Goal: Obtain resource: Obtain resource

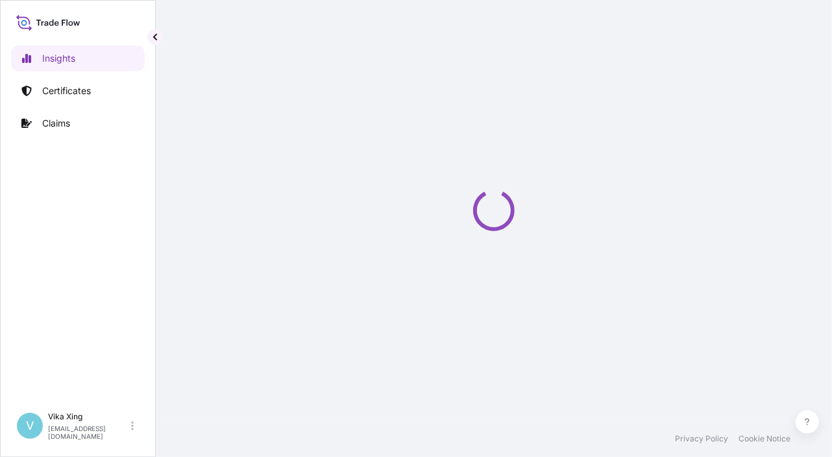
select select "2025"
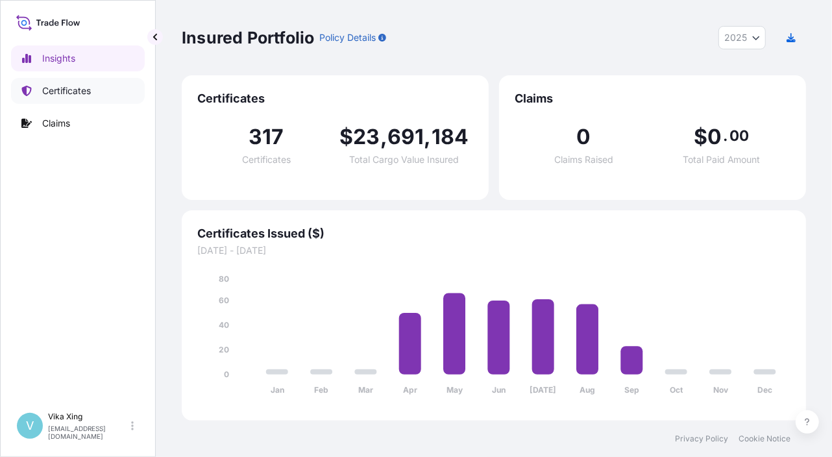
click at [63, 95] on p "Certificates" at bounding box center [66, 90] width 49 height 13
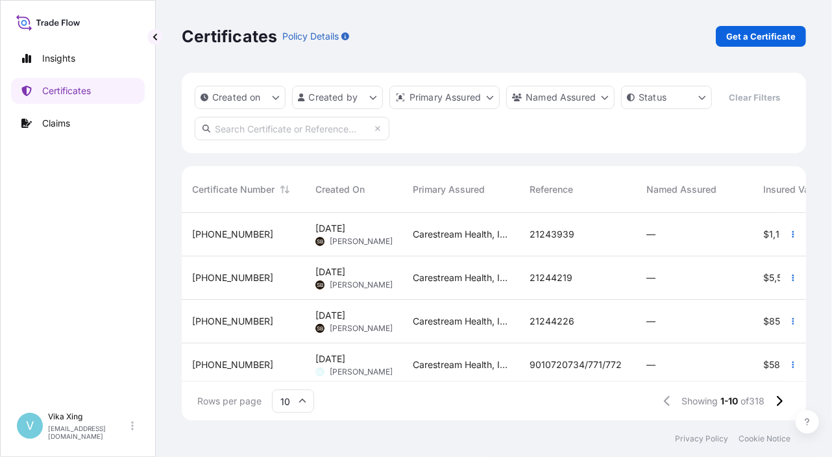
scroll to position [276, 0]
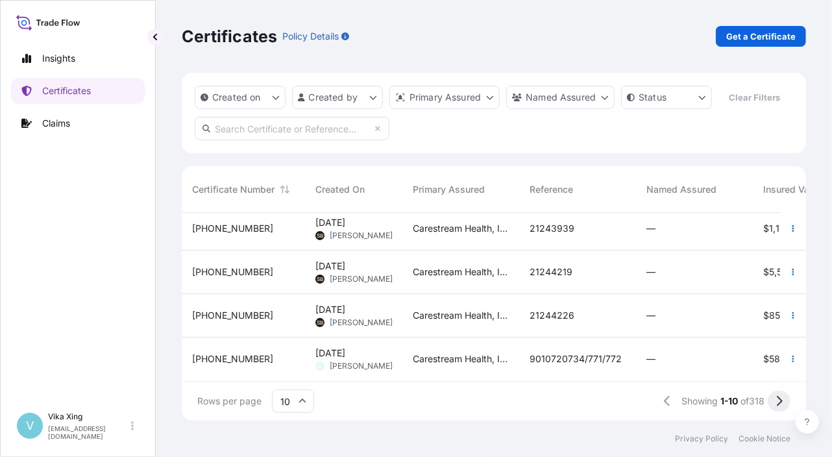
click at [778, 398] on icon at bounding box center [780, 401] width 6 height 10
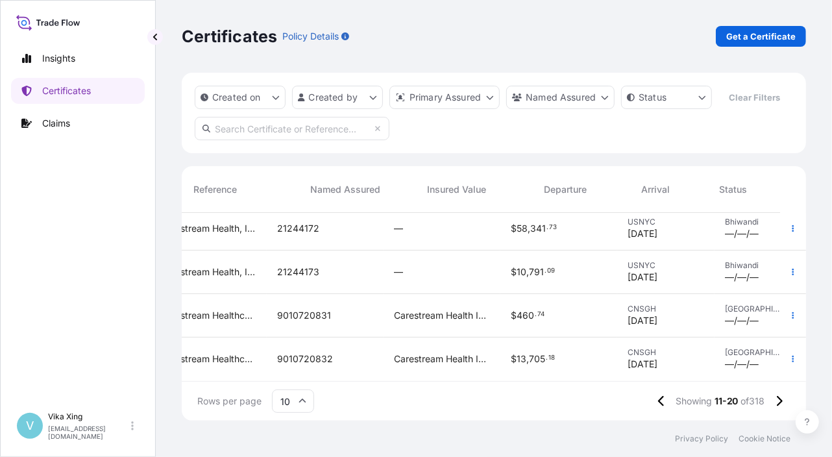
scroll to position [276, 365]
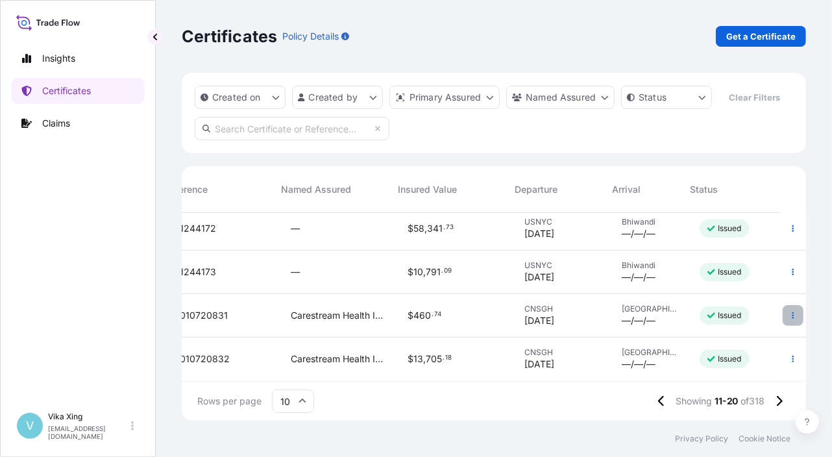
click at [789, 311] on icon "button" at bounding box center [793, 315] width 8 height 8
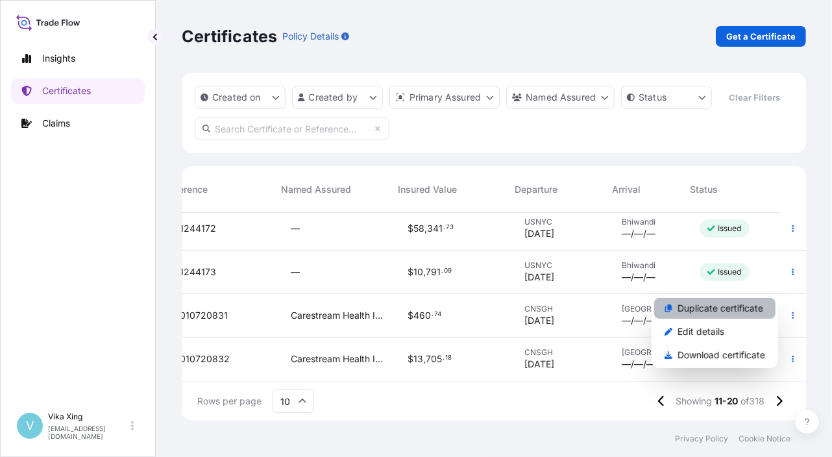
click at [737, 310] on p "Duplicate certificate" at bounding box center [720, 308] width 86 height 13
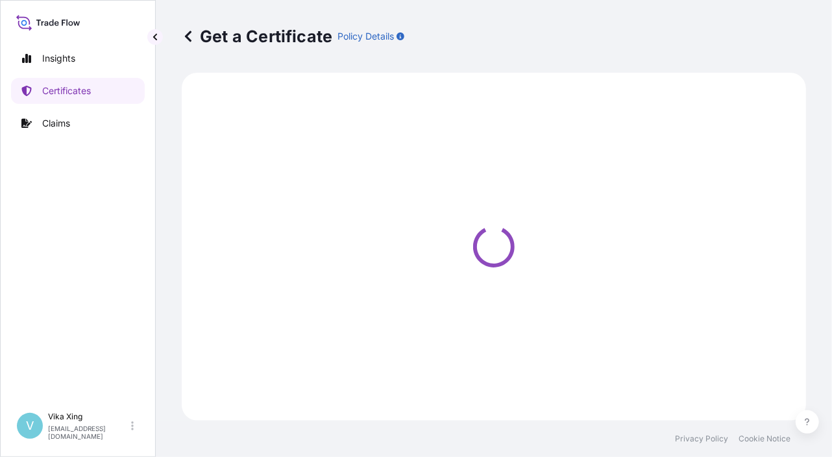
select select "Road / [GEOGRAPHIC_DATA]"
select select "Air"
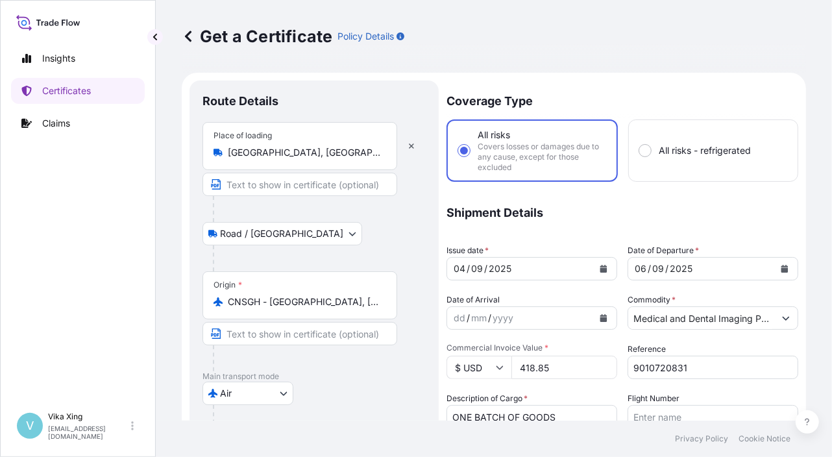
select select "32191"
click at [603, 271] on button "Calendar" at bounding box center [603, 268] width 21 height 21
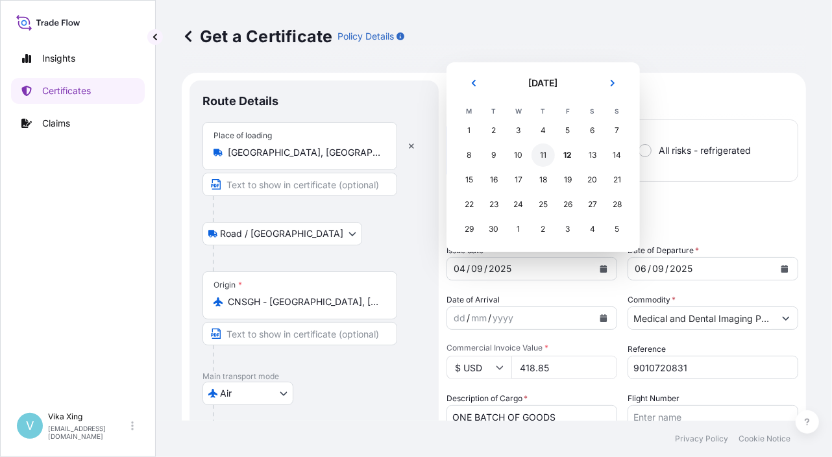
click at [544, 159] on div "11" at bounding box center [542, 154] width 23 height 23
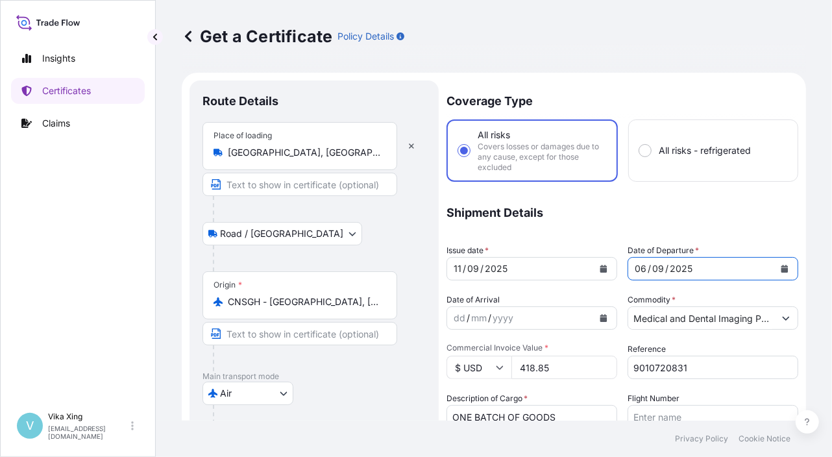
click at [780, 267] on icon "Calendar" at bounding box center [784, 269] width 8 height 8
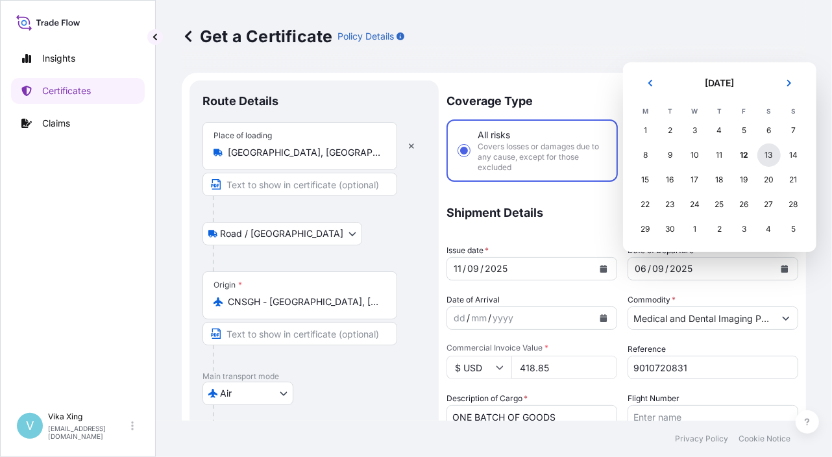
click at [774, 157] on div "13" at bounding box center [768, 154] width 23 height 23
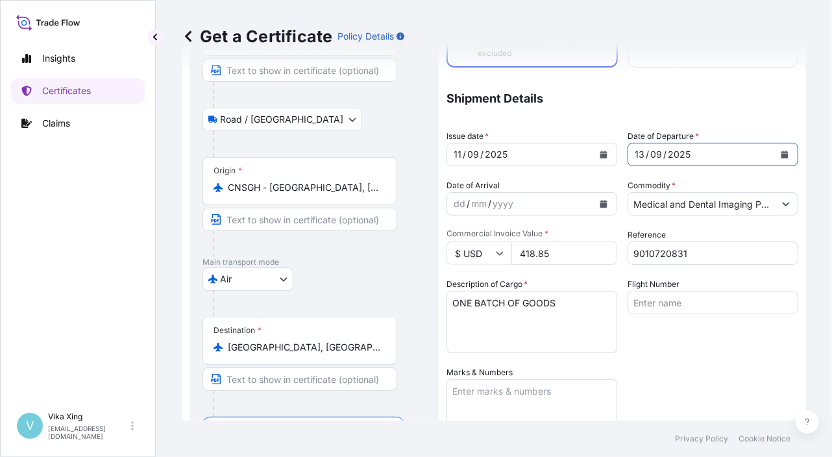
scroll to position [130, 0]
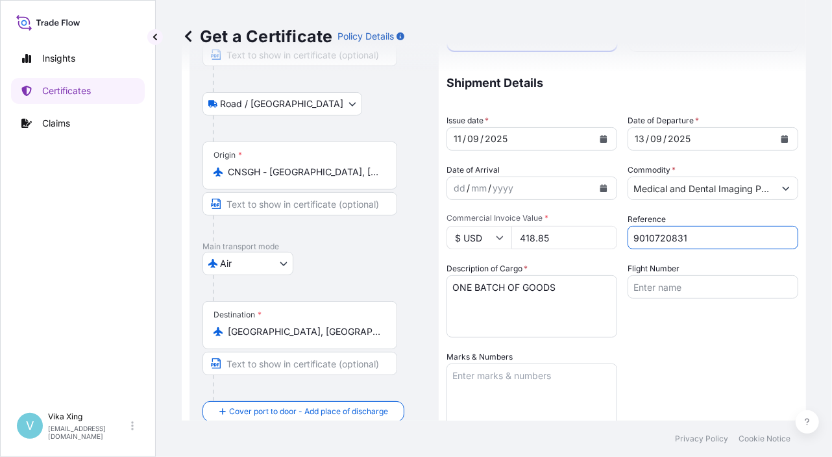
drag, startPoint x: 710, startPoint y: 240, endPoint x: 610, endPoint y: 237, distance: 99.3
click at [610, 237] on div "Coverage Type All risks Covers losses or damages due to any cause, except for t…" at bounding box center [622, 292] width 352 height 683
paste input "1144"
type input "9010721144"
drag, startPoint x: 569, startPoint y: 239, endPoint x: 507, endPoint y: 243, distance: 62.4
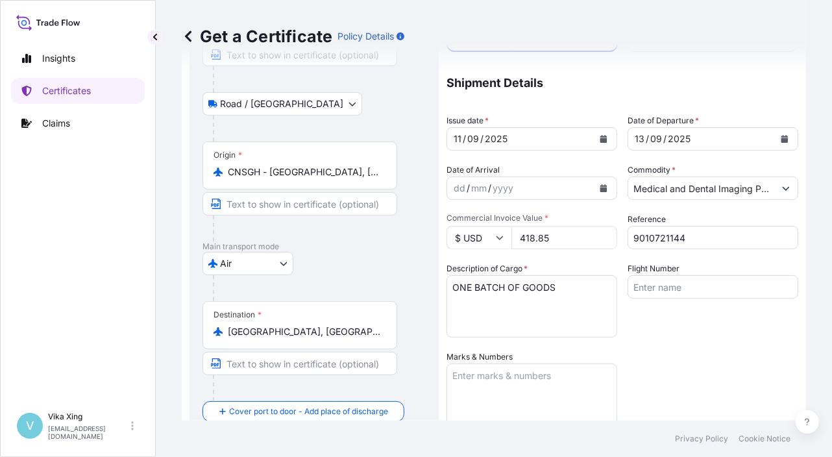
click at [507, 243] on div "$ USD 418.85" at bounding box center [531, 237] width 171 height 23
paste input "3565.39"
type input "3565.39"
click at [682, 323] on div "Flight Number" at bounding box center [712, 299] width 171 height 75
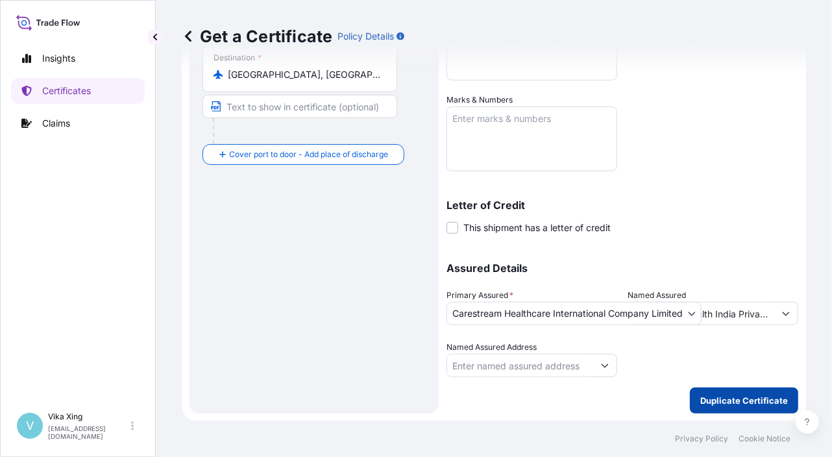
click at [735, 397] on p "Duplicate Certificate" at bounding box center [744, 400] width 88 height 13
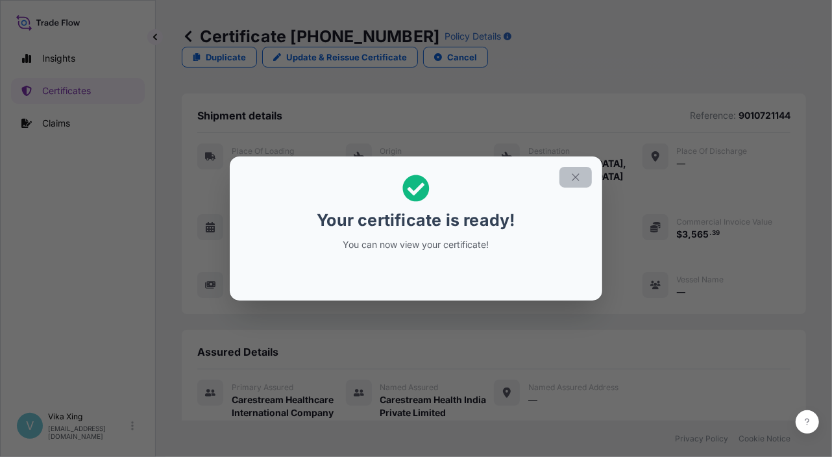
click at [576, 179] on icon "button" at bounding box center [576, 177] width 12 height 12
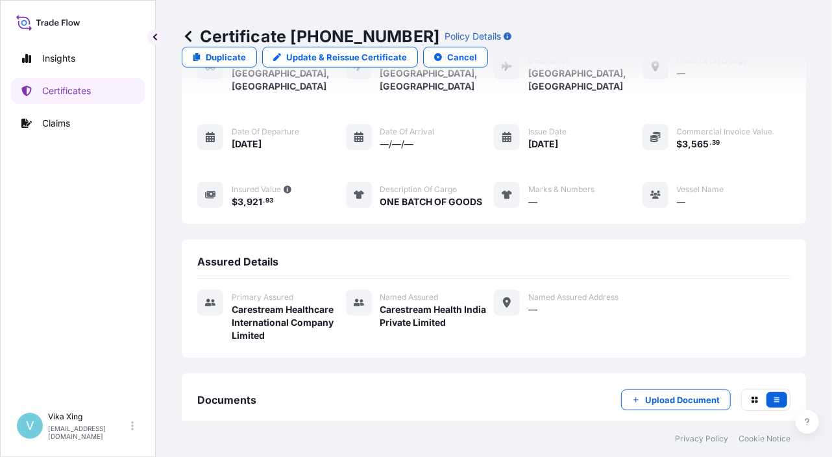
scroll to position [128, 0]
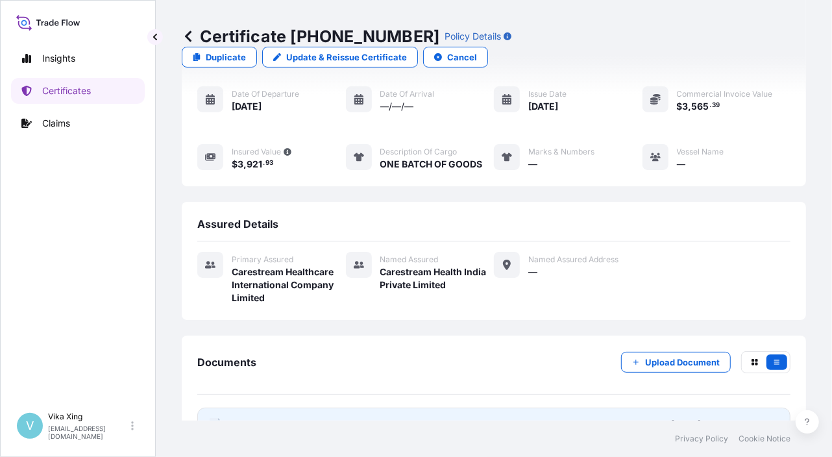
click at [267, 407] on link "PDF Certificate [DATE]T05:58:28.183474" at bounding box center [493, 424] width 593 height 34
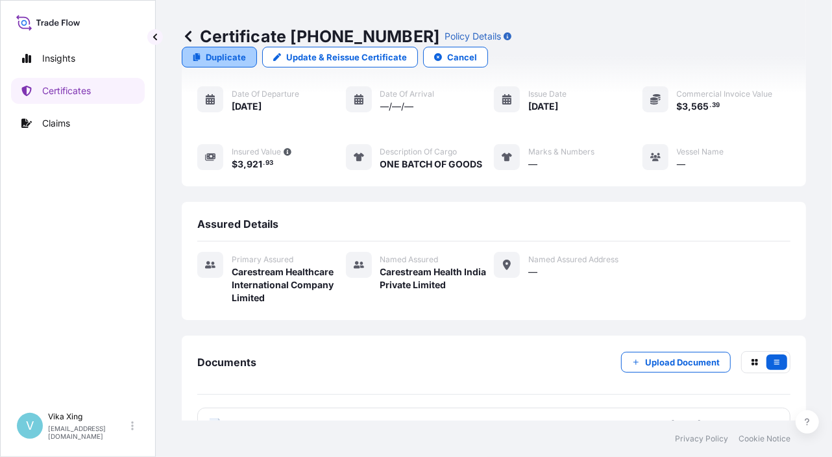
click at [246, 51] on p "Duplicate" at bounding box center [226, 57] width 40 height 13
select select "Road / [GEOGRAPHIC_DATA]"
select select "Air"
select select "32191"
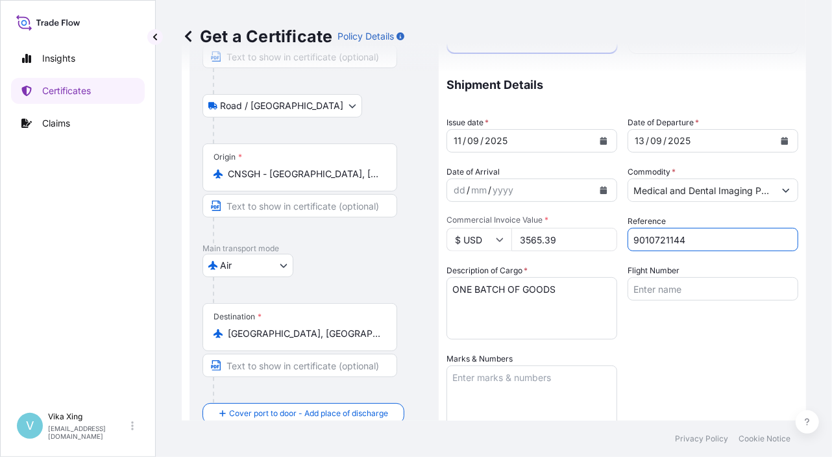
drag, startPoint x: 703, startPoint y: 243, endPoint x: 603, endPoint y: 239, distance: 100.0
click at [603, 239] on div "Coverage Type All risks Covers losses or damages due to any cause, except for t…" at bounding box center [622, 294] width 352 height 683
paste input "6"
type input "9010721146"
drag, startPoint x: 582, startPoint y: 242, endPoint x: 477, endPoint y: 235, distance: 104.7
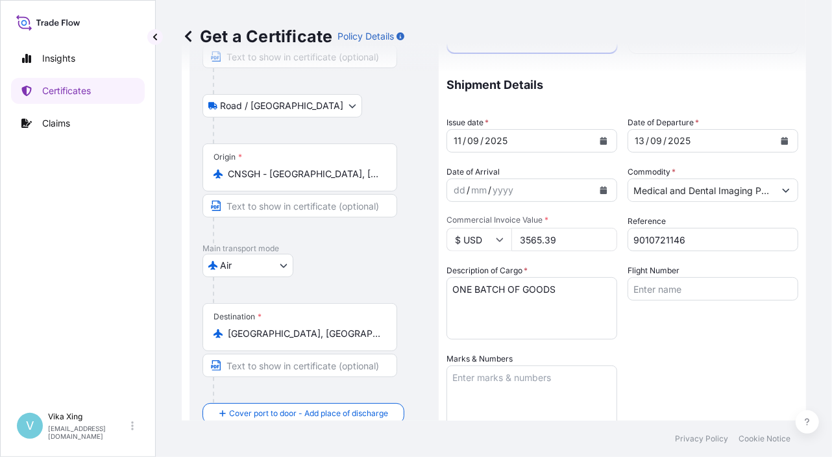
click at [477, 235] on div "$ USD 3565.39" at bounding box center [531, 239] width 171 height 23
paste input "2372.06"
type input "2372.06"
click at [667, 343] on div "Coverage Type All risks Covers losses or damages due to any cause, except for t…" at bounding box center [622, 294] width 352 height 683
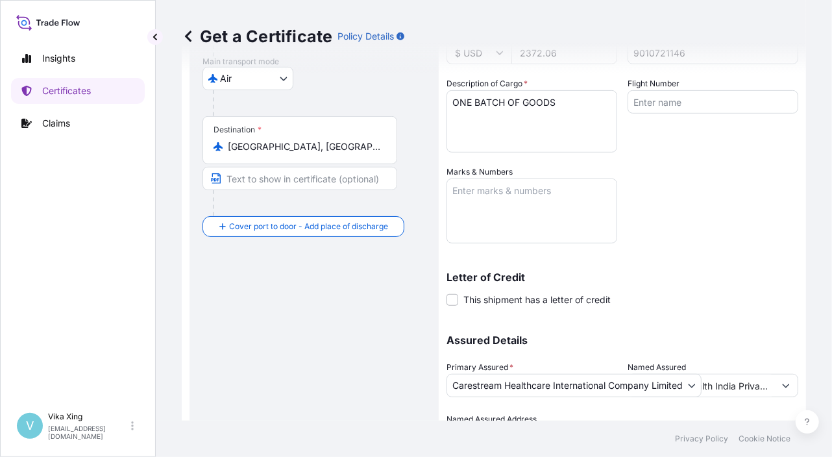
scroll to position [387, 0]
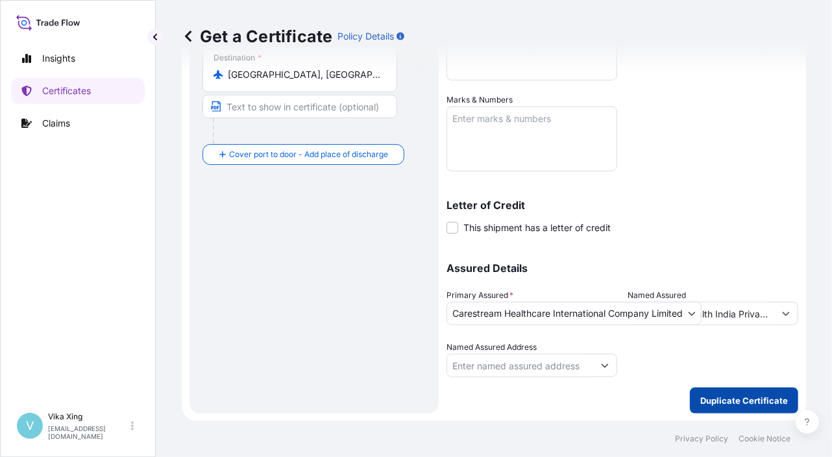
click at [719, 400] on p "Duplicate Certificate" at bounding box center [744, 400] width 88 height 13
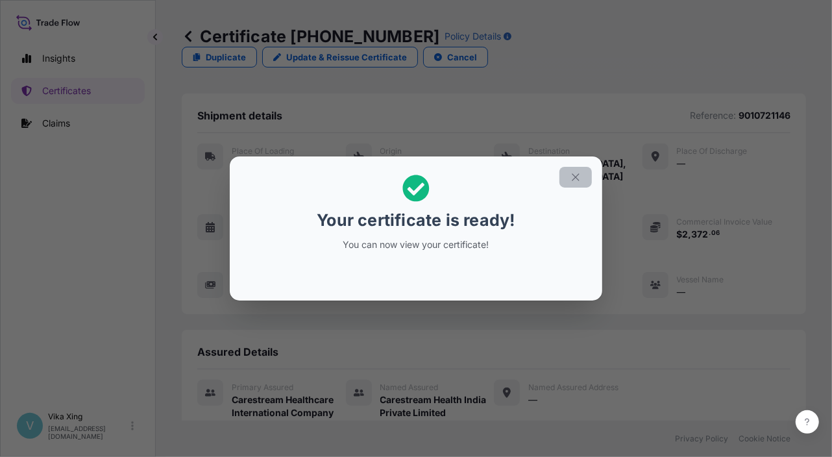
click at [579, 180] on icon "button" at bounding box center [576, 177] width 12 height 12
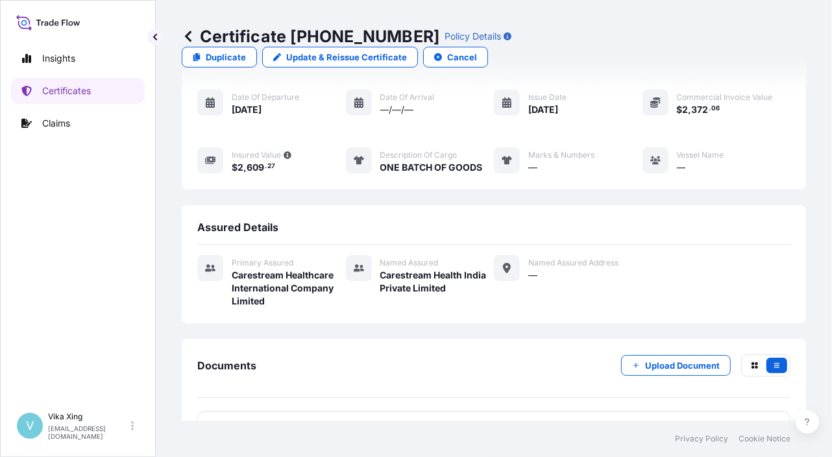
scroll to position [128, 0]
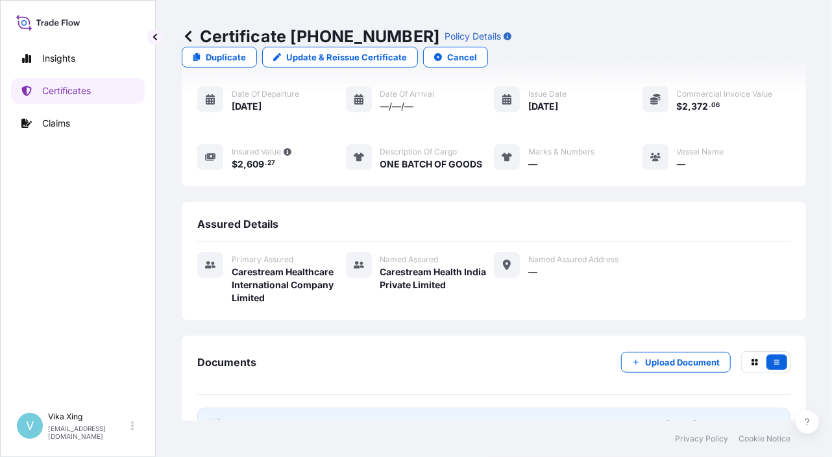
click at [250, 418] on span "Certificate" at bounding box center [255, 424] width 47 height 13
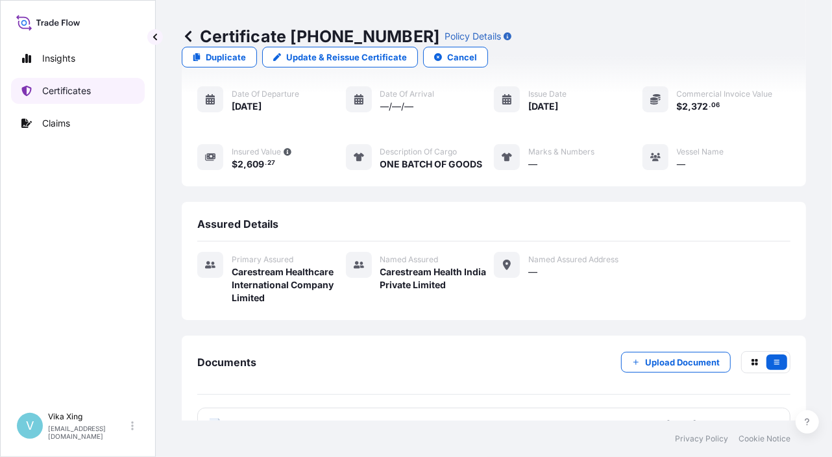
click at [60, 90] on p "Certificates" at bounding box center [66, 90] width 49 height 13
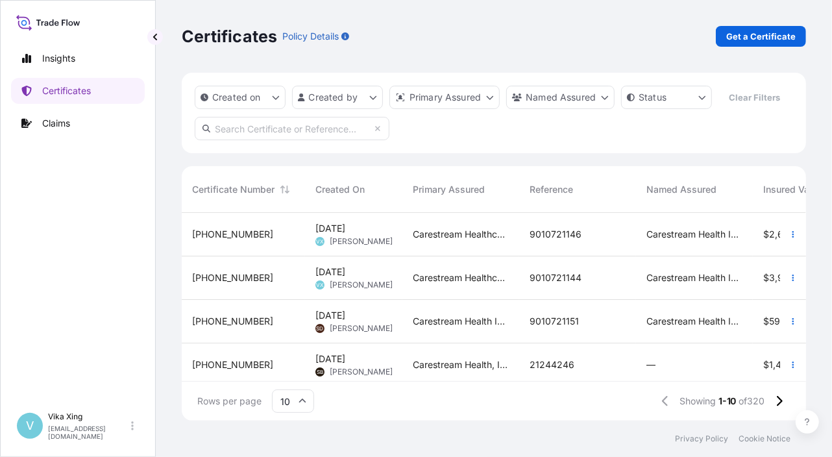
scroll to position [276, 0]
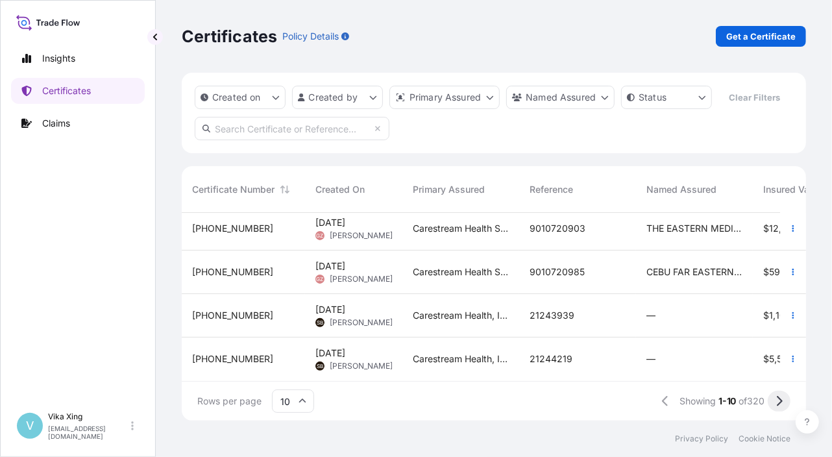
click at [778, 398] on icon at bounding box center [780, 401] width 6 height 10
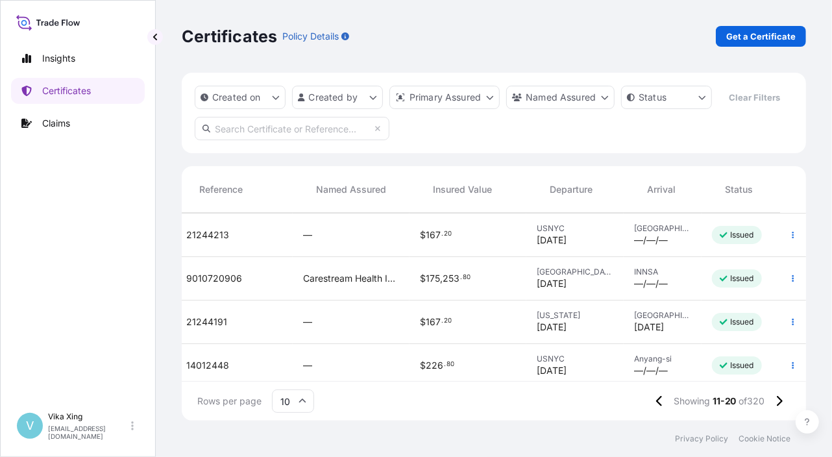
scroll to position [130, 365]
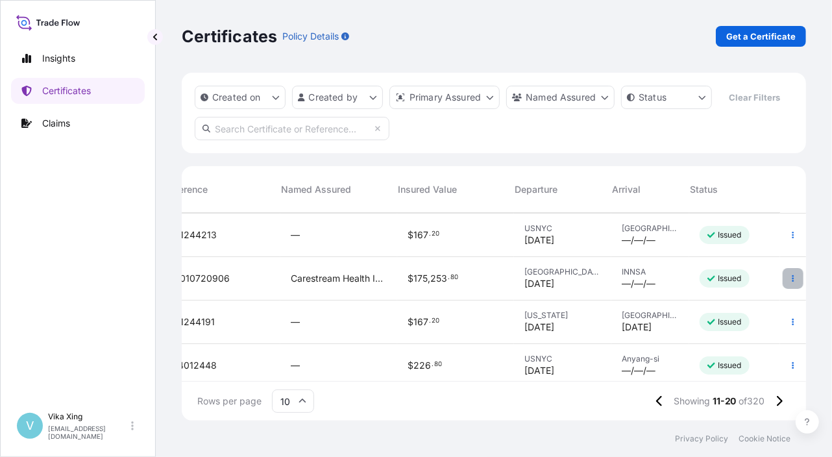
click at [782, 272] on button "button" at bounding box center [792, 278] width 21 height 21
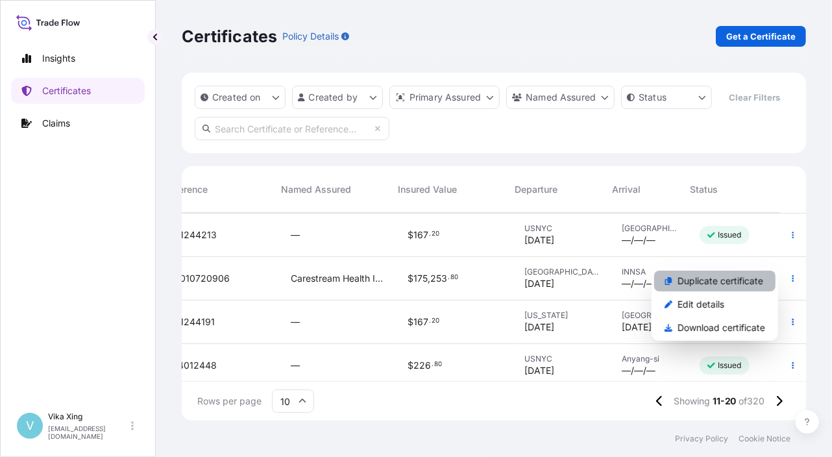
click at [750, 277] on p "Duplicate certificate" at bounding box center [720, 280] width 86 height 13
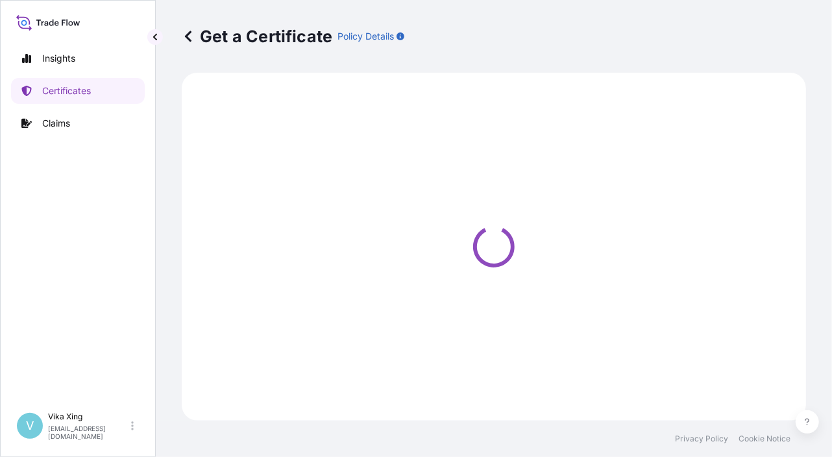
select select "Road / [GEOGRAPHIC_DATA]"
select select "Ocean Vessel"
select select "32191"
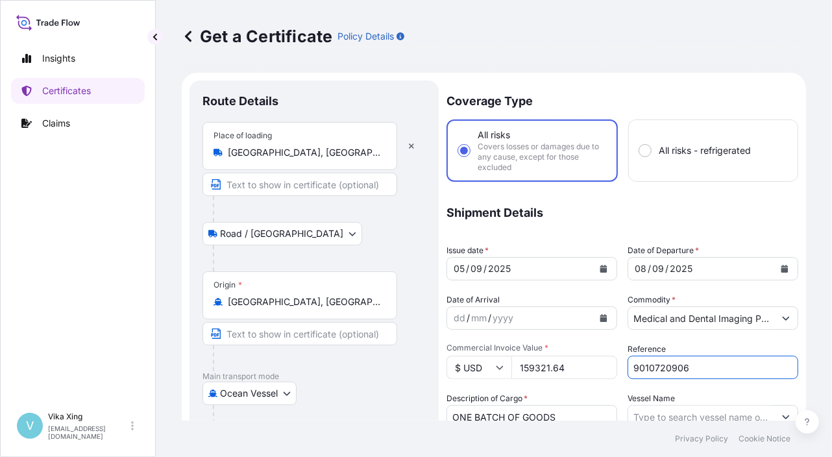
drag, startPoint x: 706, startPoint y: 372, endPoint x: 608, endPoint y: 368, distance: 98.0
click at [608, 368] on div "Coverage Type All risks Covers losses or damages due to any cause, except for t…" at bounding box center [622, 421] width 352 height 683
paste input "1077"
type input "9010721077"
click at [599, 265] on icon "Calendar" at bounding box center [603, 269] width 8 height 8
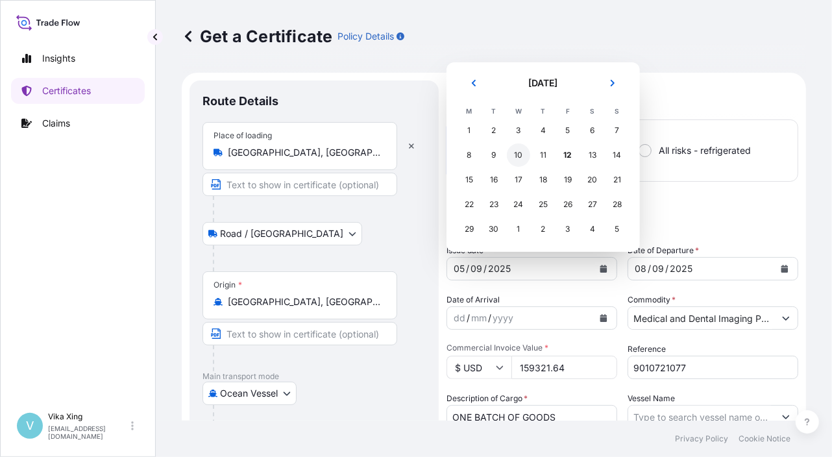
click at [525, 156] on div "10" at bounding box center [518, 154] width 23 height 23
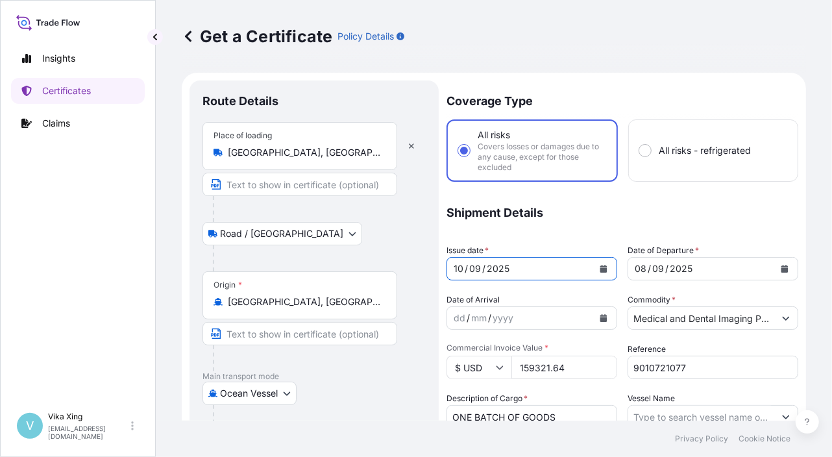
click at [775, 263] on button "Calendar" at bounding box center [784, 268] width 21 height 21
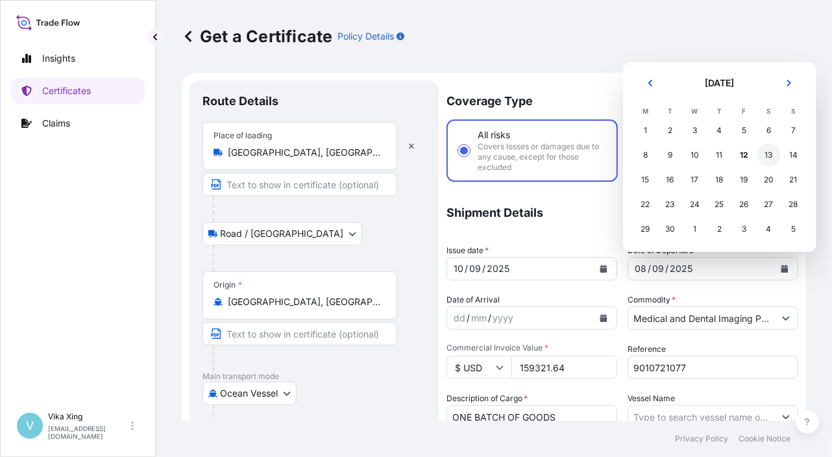
click at [769, 159] on div "13" at bounding box center [768, 154] width 23 height 23
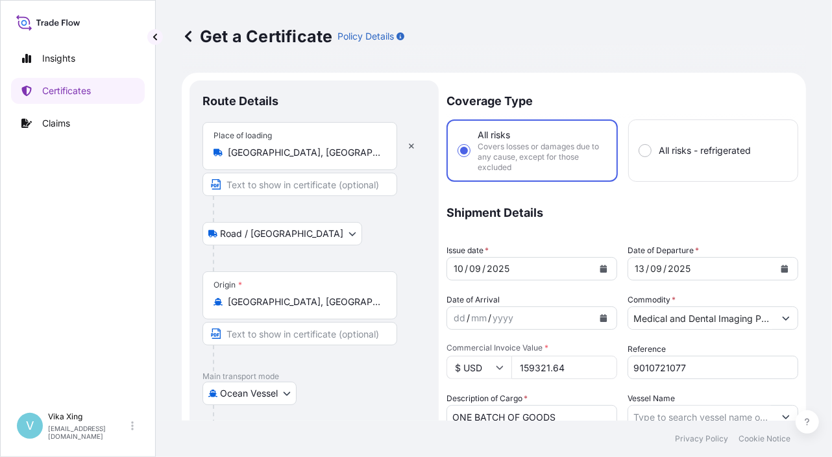
drag, startPoint x: 573, startPoint y: 368, endPoint x: 488, endPoint y: 372, distance: 85.0
click at [488, 372] on div "$ USD 159321.64" at bounding box center [531, 367] width 171 height 23
paste input "0767.90"
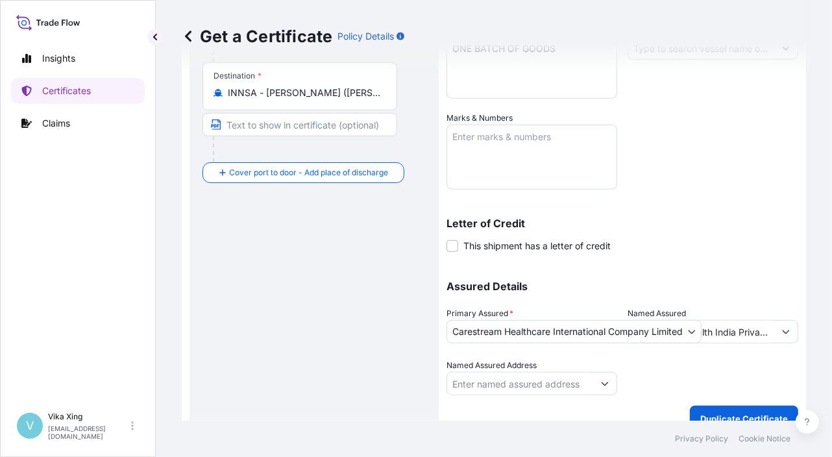
scroll to position [387, 0]
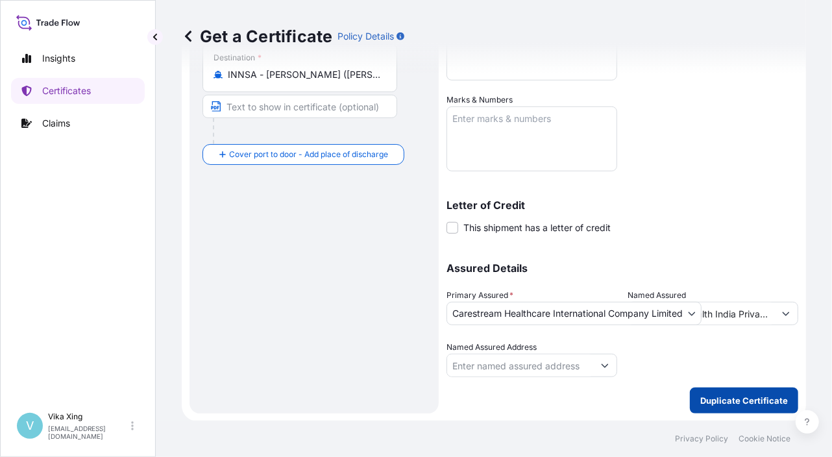
type input "10767.90"
click at [706, 401] on p "Duplicate Certificate" at bounding box center [744, 400] width 88 height 13
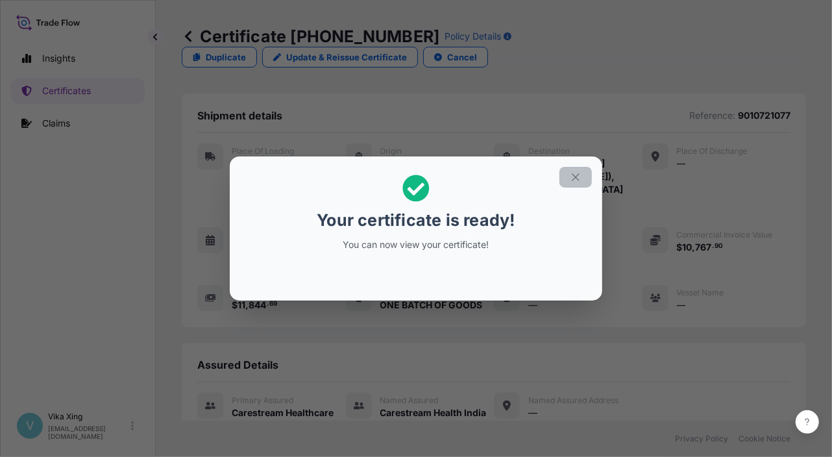
click at [581, 177] on button "button" at bounding box center [575, 177] width 32 height 21
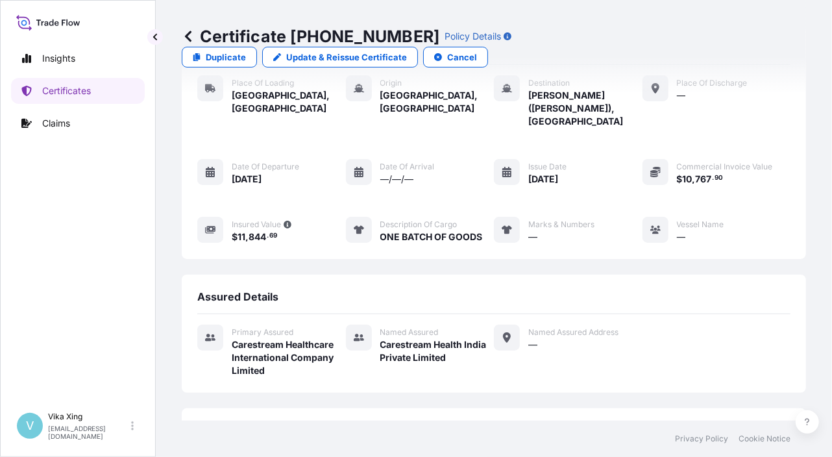
scroll to position [141, 0]
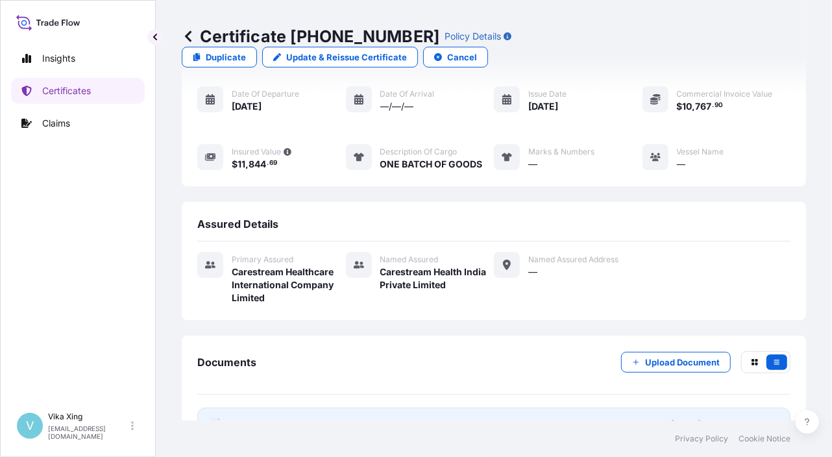
click at [284, 407] on link "PDF Certificate [DATE]T06:13:07.359566" at bounding box center [493, 424] width 593 height 34
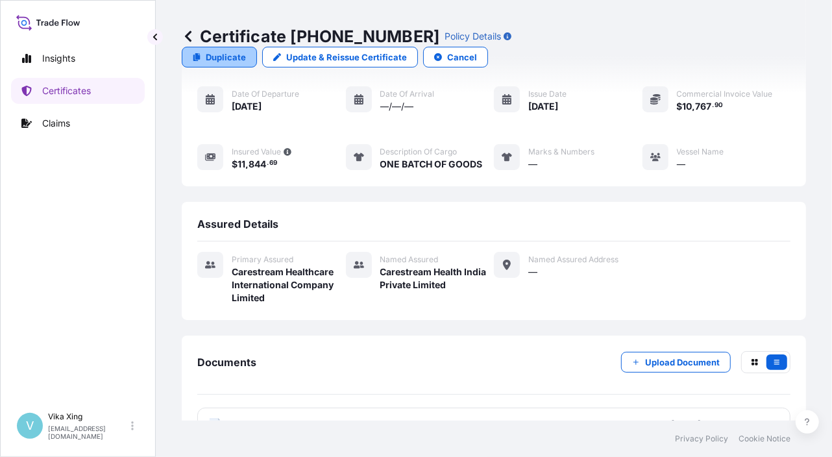
click at [257, 47] on link "Duplicate" at bounding box center [219, 57] width 75 height 21
select select "Road / [GEOGRAPHIC_DATA]"
select select "Ocean Vessel"
select select "32191"
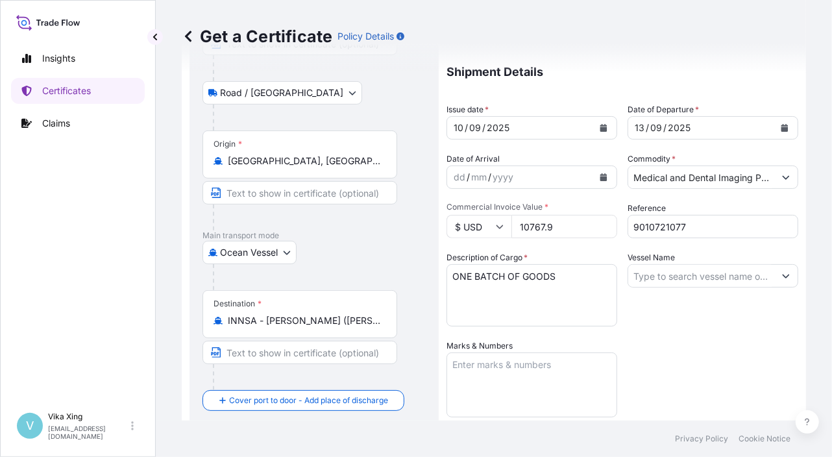
click at [600, 127] on icon "Calendar" at bounding box center [603, 128] width 7 height 8
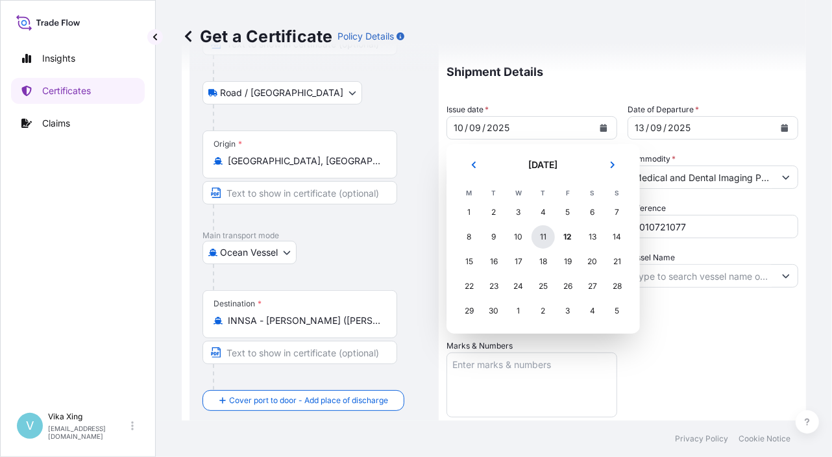
click at [549, 237] on div "11" at bounding box center [542, 236] width 23 height 23
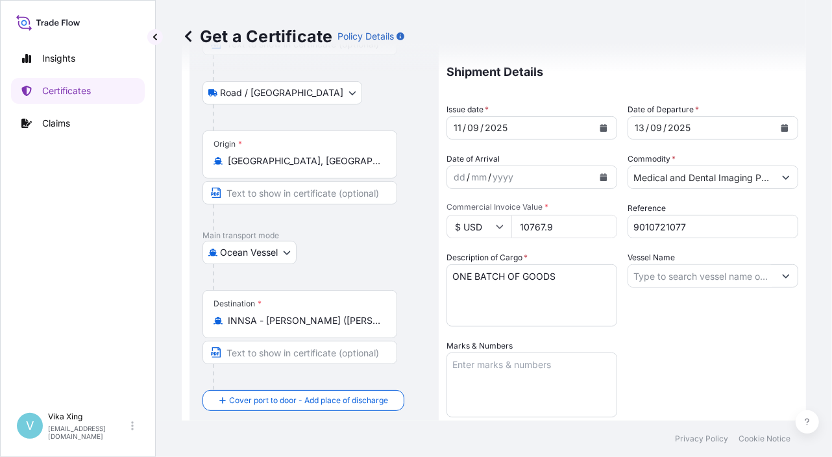
drag, startPoint x: 562, startPoint y: 226, endPoint x: 490, endPoint y: 226, distance: 71.4
click at [490, 226] on div "$ USD 10767.9" at bounding box center [531, 226] width 171 height 23
paste input "61813.28"
type input "161813.28"
drag, startPoint x: 712, startPoint y: 230, endPoint x: 601, endPoint y: 237, distance: 111.8
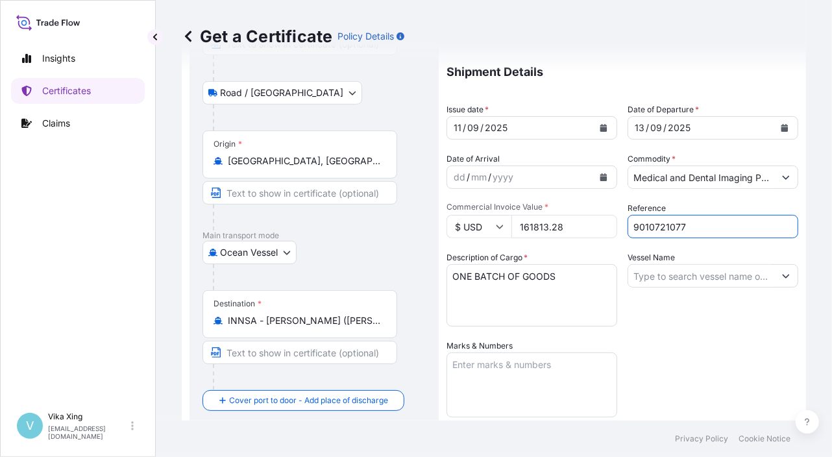
click at [601, 237] on div "Coverage Type All risks Covers losses or damages due to any cause, except for t…" at bounding box center [622, 281] width 352 height 683
paste input "148"
type input "9010721148"
click at [652, 331] on div "Coverage Type All risks Covers losses or damages due to any cause, except for t…" at bounding box center [622, 281] width 352 height 683
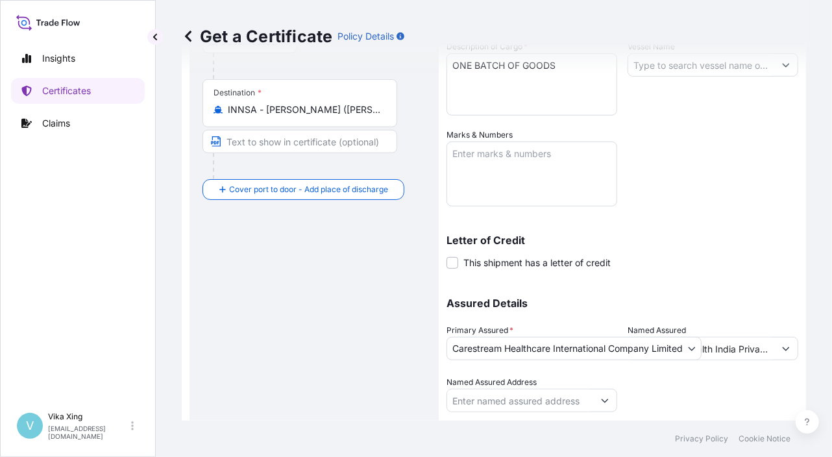
scroll to position [387, 0]
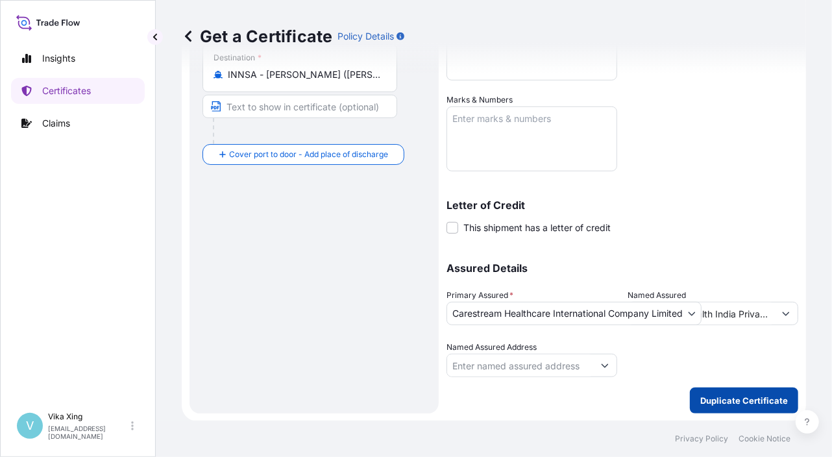
click at [725, 392] on button "Duplicate Certificate" at bounding box center [744, 400] width 108 height 26
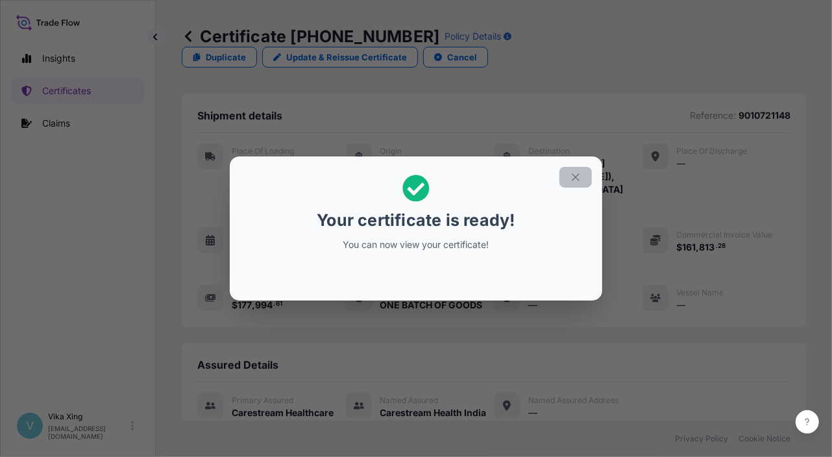
click at [582, 177] on button "button" at bounding box center [575, 177] width 32 height 21
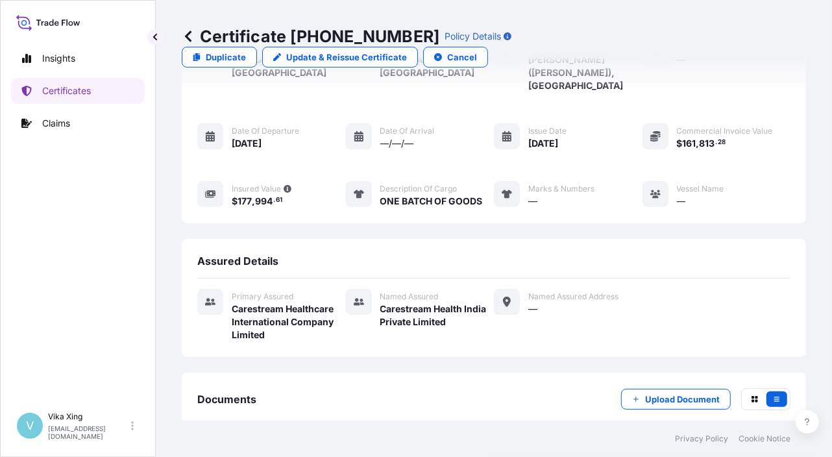
scroll to position [141, 0]
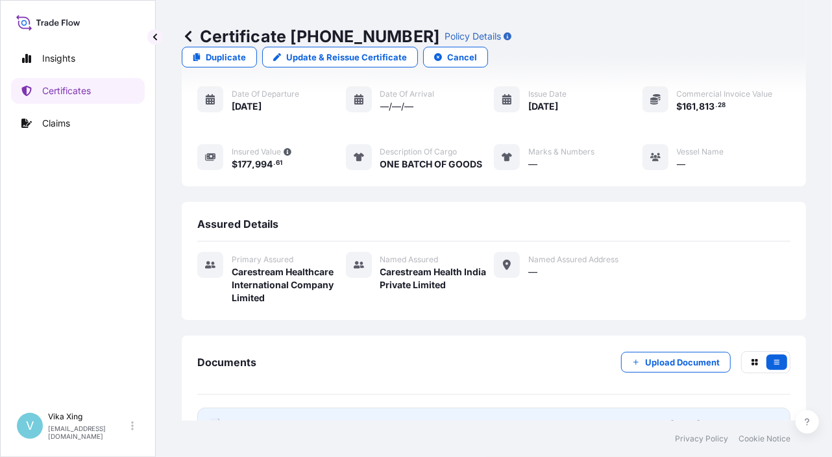
click at [270, 418] on span "Certificate" at bounding box center [255, 424] width 47 height 13
